Goal: Task Accomplishment & Management: Manage account settings

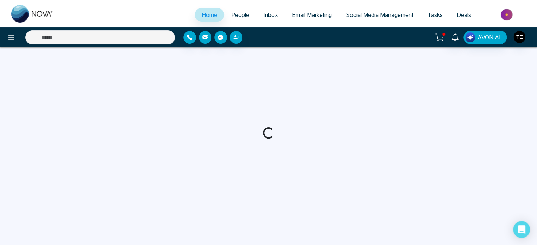
select select "*"
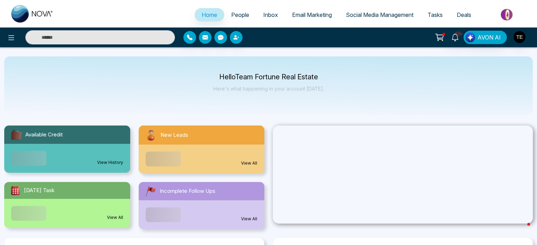
click at [233, 15] on span "People" at bounding box center [240, 14] width 18 height 7
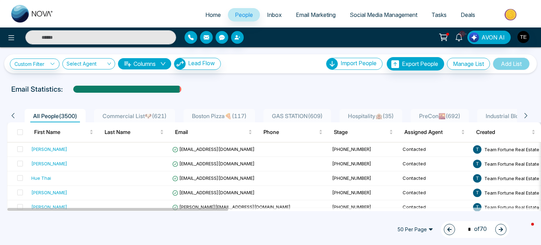
click at [233, 94] on div at bounding box center [270, 95] width 532 height 3
click at [226, 114] on span "Boston Pizza🍕 ( 117 )" at bounding box center [219, 115] width 60 height 7
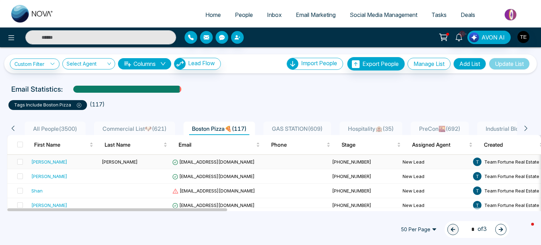
click at [156, 161] on td "[PERSON_NAME]" at bounding box center [134, 162] width 70 height 14
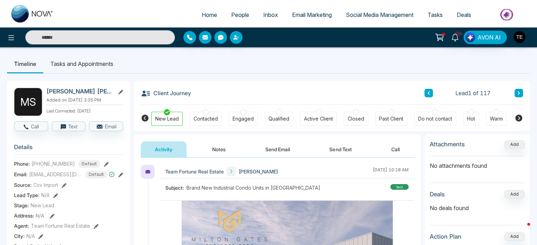
click at [521, 92] on button at bounding box center [519, 93] width 8 height 8
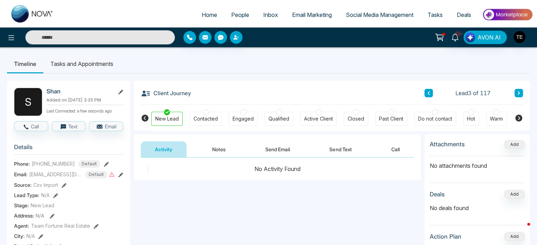
click at [521, 92] on button at bounding box center [519, 93] width 8 height 8
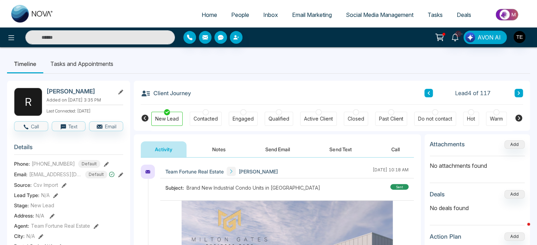
click at [521, 92] on button at bounding box center [519, 93] width 8 height 8
click at [219, 146] on button "Notes" at bounding box center [219, 149] width 42 height 16
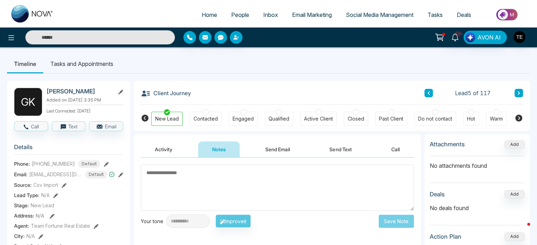
click at [192, 170] on textarea at bounding box center [277, 187] width 273 height 46
click at [162, 150] on button "Activity" at bounding box center [164, 149] width 46 height 16
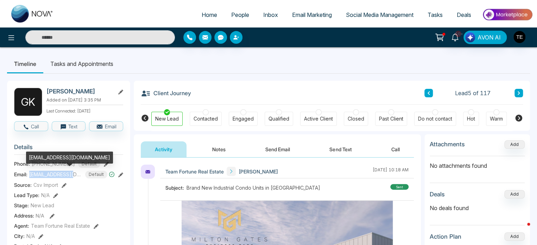
drag, startPoint x: 77, startPoint y: 173, endPoint x: 30, endPoint y: 171, distance: 47.6
click at [30, 171] on div "[EMAIL_ADDRESS][DOMAIN_NAME] Default" at bounding box center [72, 174] width 86 height 8
copy span "[EMAIL_ADDRESS][DOMAIN_NAME]"
click at [75, 175] on span "[EMAIL_ADDRESS][DOMAIN_NAME]" at bounding box center [55, 173] width 53 height 7
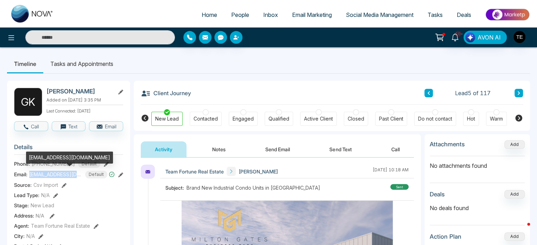
click at [75, 175] on span "[EMAIL_ADDRESS][DOMAIN_NAME]" at bounding box center [55, 173] width 53 height 7
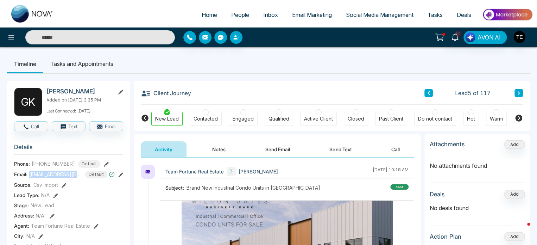
click at [220, 148] on button "Notes" at bounding box center [219, 149] width 42 height 16
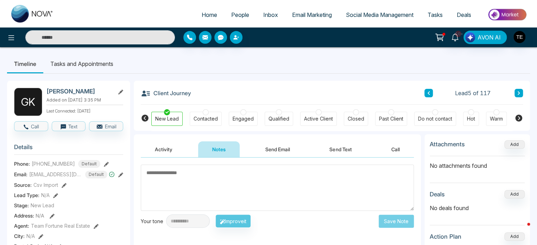
click at [190, 183] on textarea at bounding box center [277, 187] width 273 height 46
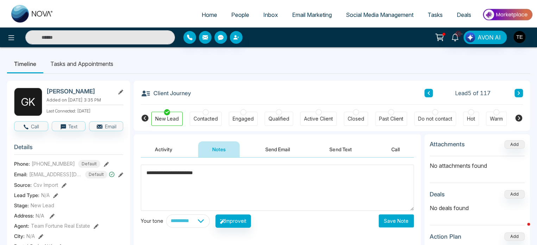
type textarea "**********"
click at [388, 220] on button "Save Note" at bounding box center [396, 220] width 35 height 13
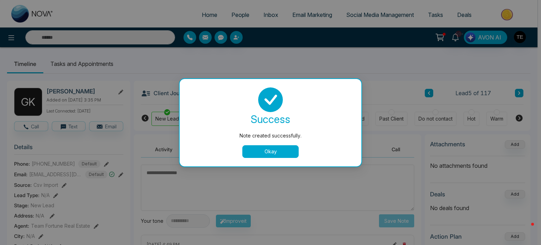
click at [271, 154] on button "Okay" at bounding box center [270, 151] width 56 height 13
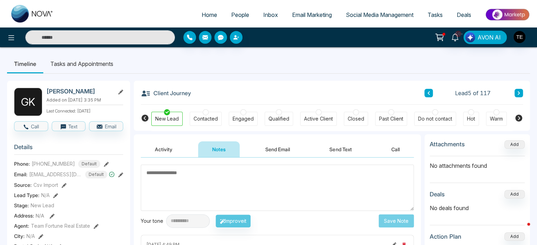
click at [429, 95] on icon at bounding box center [429, 93] width 4 height 4
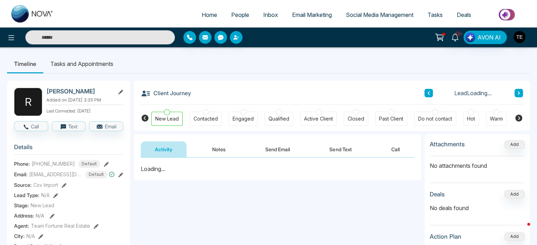
click at [429, 95] on icon at bounding box center [429, 93] width 4 height 4
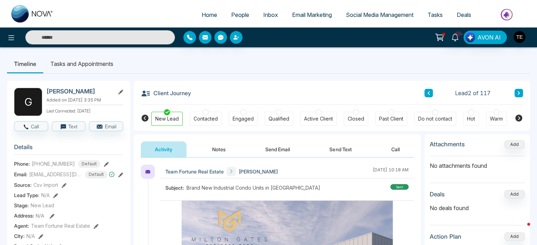
click at [429, 95] on icon at bounding box center [429, 93] width 4 height 4
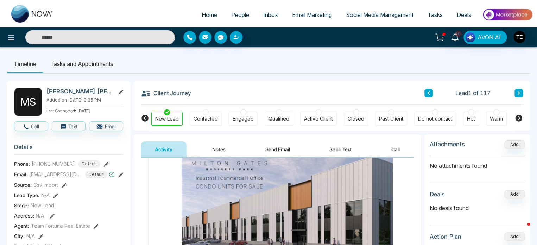
click at [520, 93] on icon at bounding box center [519, 93] width 4 height 4
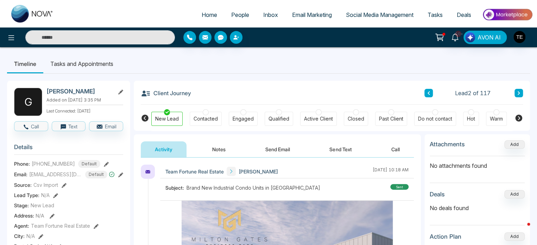
click at [520, 93] on icon at bounding box center [519, 93] width 4 height 4
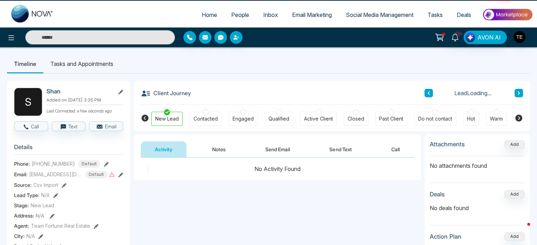
click at [520, 93] on icon at bounding box center [519, 93] width 4 height 4
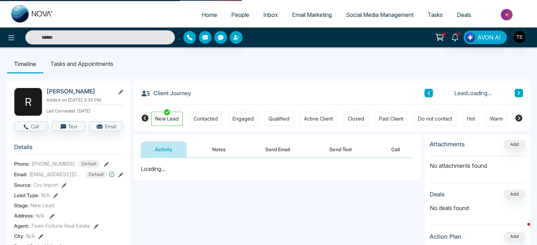
click at [520, 93] on icon at bounding box center [519, 93] width 4 height 4
